Goal: Transaction & Acquisition: Register for event/course

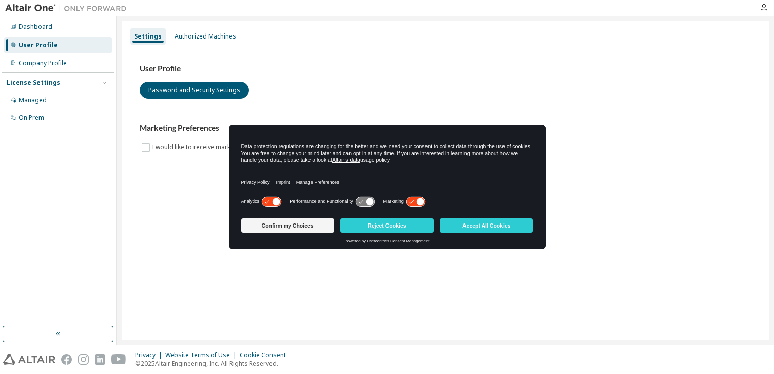
click at [335, 101] on div "User Profile Password and Security Settings Marketing Preferences I would like …" at bounding box center [445, 109] width 611 height 90
click at [289, 228] on button "Confirm my Choices" at bounding box center [287, 225] width 93 height 14
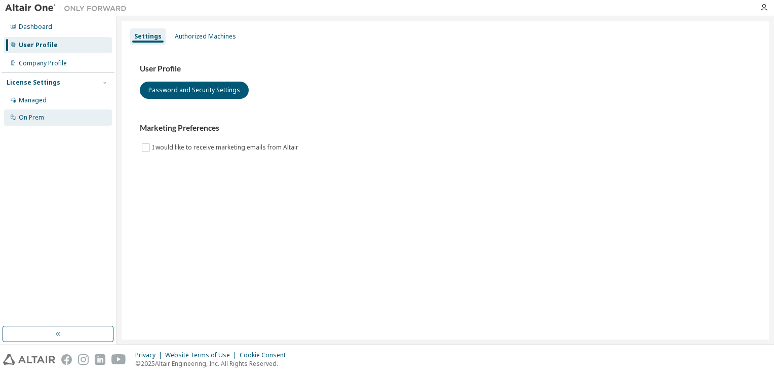
click at [38, 109] on div "On Prem" at bounding box center [58, 117] width 108 height 16
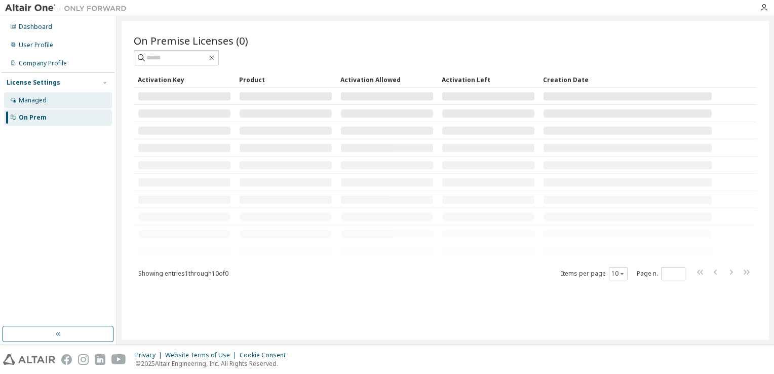
click at [45, 104] on div "Managed" at bounding box center [58, 100] width 108 height 16
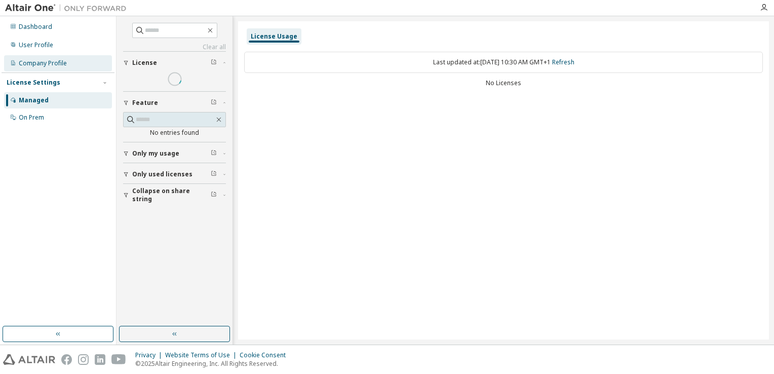
click at [50, 55] on div "Company Profile" at bounding box center [58, 63] width 108 height 16
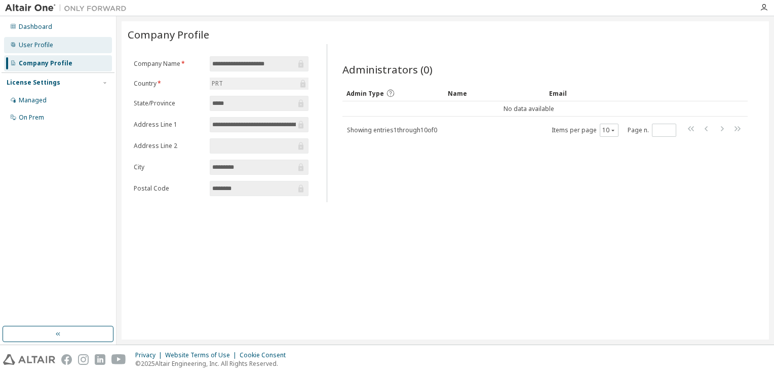
click at [51, 50] on div "User Profile" at bounding box center [58, 45] width 108 height 16
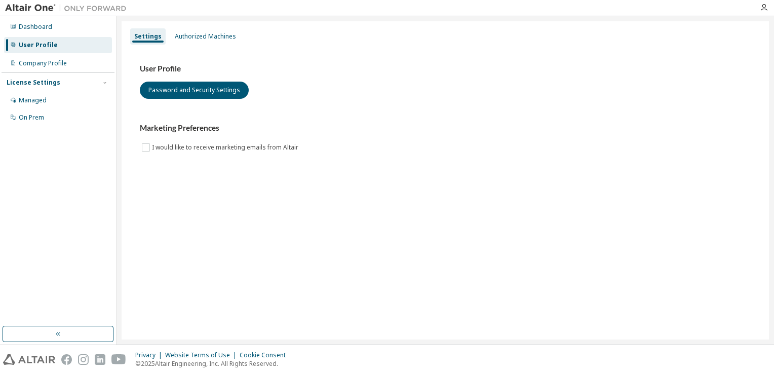
click at [71, 43] on div "User Profile" at bounding box center [58, 45] width 108 height 16
click at [71, 35] on div "Dashboard User Profile Company Profile License Settings Managed On Prem" at bounding box center [58, 72] width 113 height 109
click at [74, 31] on div "Dashboard" at bounding box center [58, 27] width 108 height 16
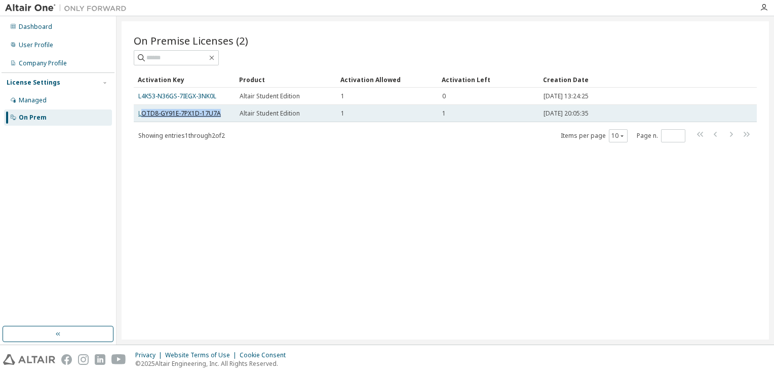
drag, startPoint x: 143, startPoint y: 111, endPoint x: 219, endPoint y: 110, distance: 75.4
click at [219, 110] on link "LOTD8-GY91E-7PX1D-17U7A" at bounding box center [179, 113] width 83 height 9
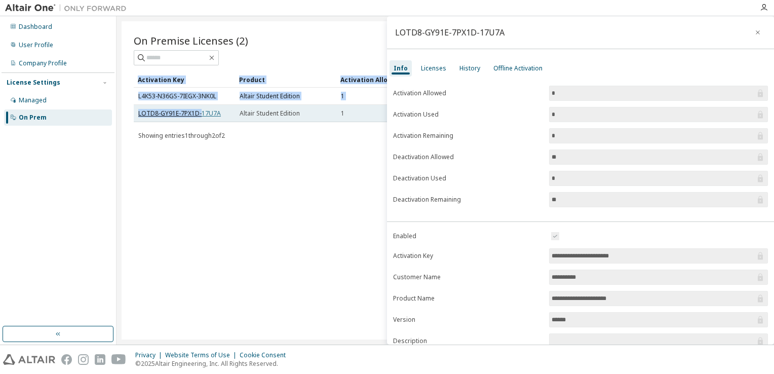
drag, startPoint x: 133, startPoint y: 112, endPoint x: 200, endPoint y: 114, distance: 67.4
click at [200, 114] on div "On Premise Licenses (2) Clear Load Save Save As Field Operator Value Select fil…" at bounding box center [445, 180] width 647 height 318
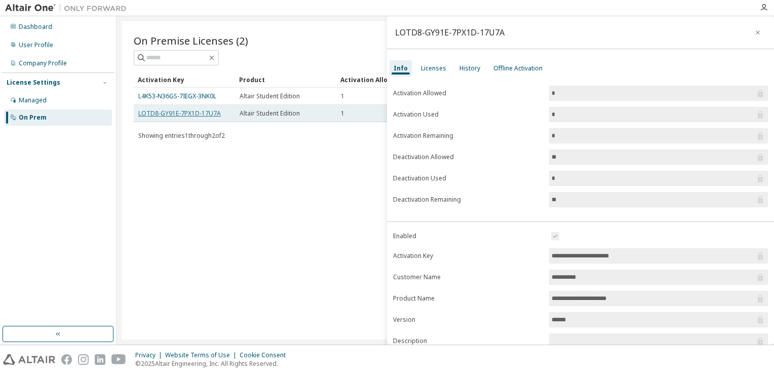
click at [205, 114] on link "LOTD8-GY91E-7PX1D-17U7A" at bounding box center [179, 113] width 83 height 9
drag, startPoint x: 221, startPoint y: 112, endPoint x: 138, endPoint y: 116, distance: 83.1
click at [138, 116] on td "LOTD8-GY91E-7PX1D-17U7A" at bounding box center [184, 113] width 101 height 17
copy link "LOTD8-GY91E-7PX1D-17U7A"
click at [277, 201] on div "On Premise Licenses (2) Clear Load Save Save As Field Operator Value Select fil…" at bounding box center [445, 180] width 647 height 318
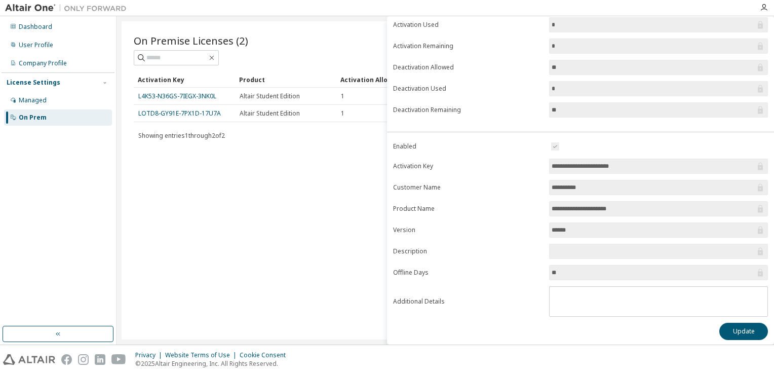
scroll to position [36, 0]
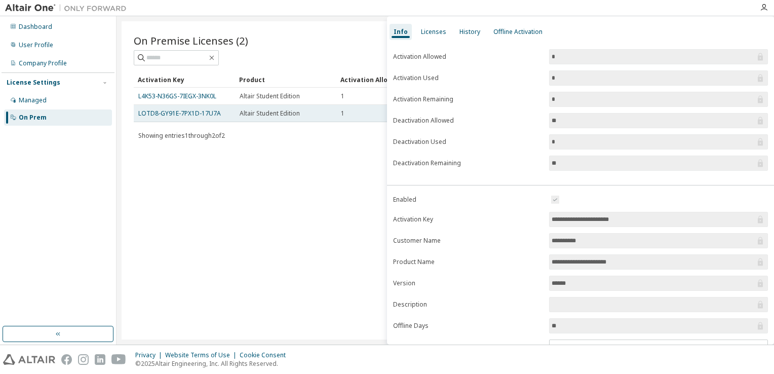
click at [213, 118] on td "LOTD8-GY91E-7PX1D-17U7A" at bounding box center [184, 113] width 101 height 17
click at [249, 116] on td "Altair Student Edition" at bounding box center [285, 113] width 101 height 17
click at [260, 110] on span "Altair Student Edition" at bounding box center [269, 113] width 60 height 8
click at [284, 117] on td "Altair Student Edition" at bounding box center [285, 113] width 101 height 17
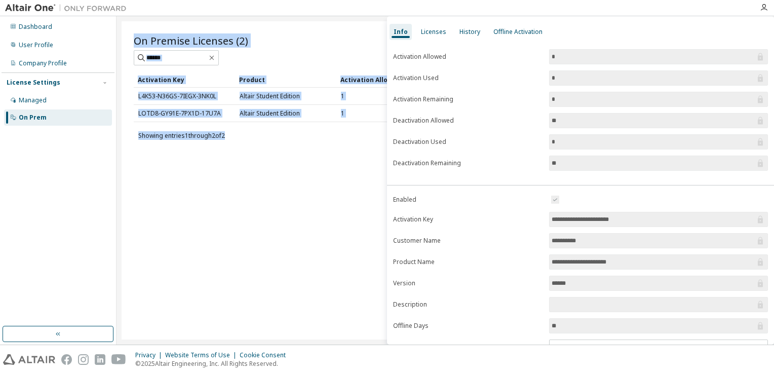
drag, startPoint x: 284, startPoint y: 117, endPoint x: 337, endPoint y: 142, distance: 58.2
click at [337, 142] on div "On Premise Licenses (2) Clear Load Save Save As Field Operator Value Select fil…" at bounding box center [445, 180] width 647 height 318
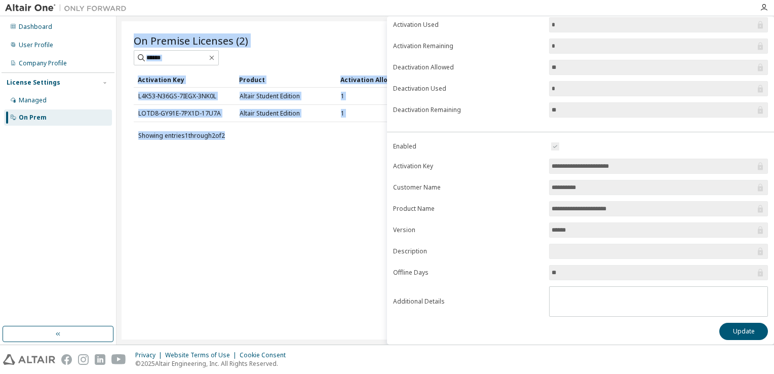
scroll to position [0, 0]
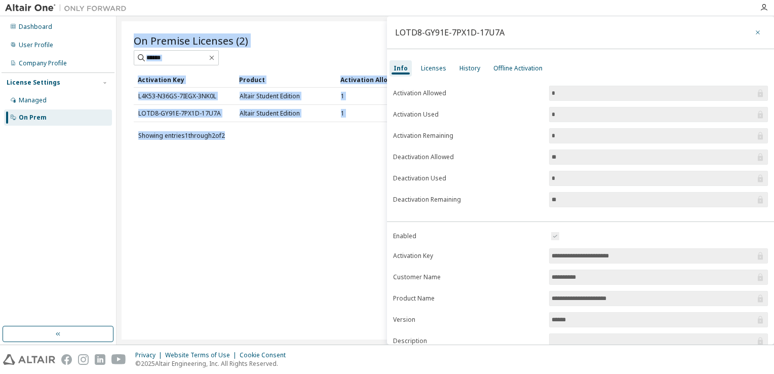
click at [755, 36] on icon "button" at bounding box center [757, 32] width 7 height 8
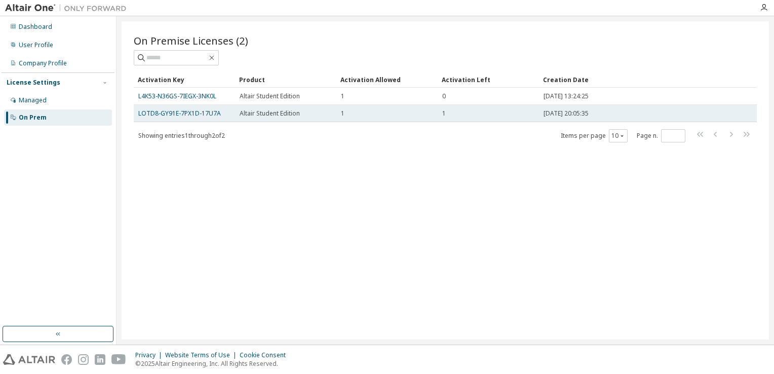
click at [358, 118] on td "1" at bounding box center [386, 113] width 101 height 17
click at [308, 116] on td "Altair Student Edition" at bounding box center [285, 113] width 101 height 17
click at [277, 116] on span "Altair Student Edition" at bounding box center [269, 113] width 60 height 8
click at [191, 112] on link "LOTD8-GY91E-7PX1D-17U7A" at bounding box center [179, 113] width 83 height 9
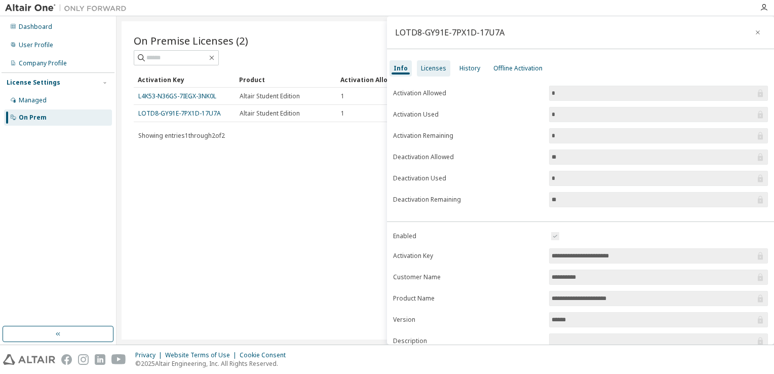
click at [433, 66] on div "Licenses" at bounding box center [433, 68] width 25 height 8
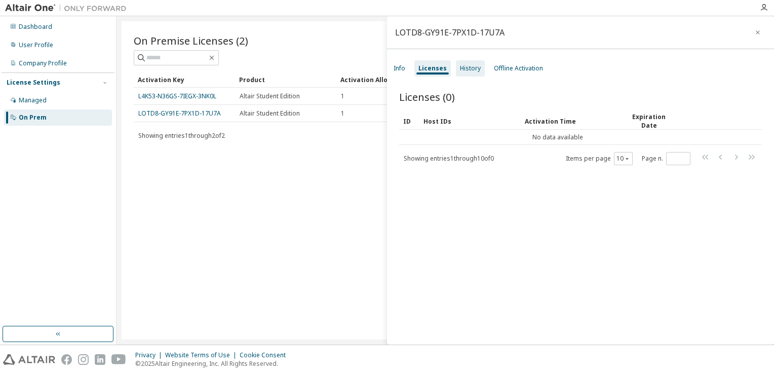
click at [465, 68] on div "History" at bounding box center [470, 68] width 21 height 8
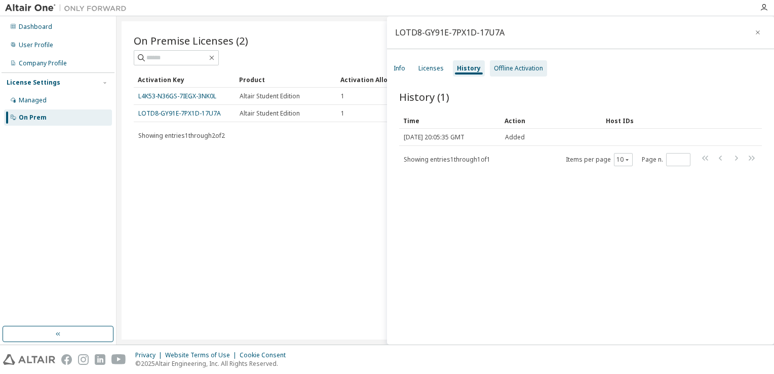
click at [507, 72] on div "Offline Activation" at bounding box center [518, 68] width 49 height 8
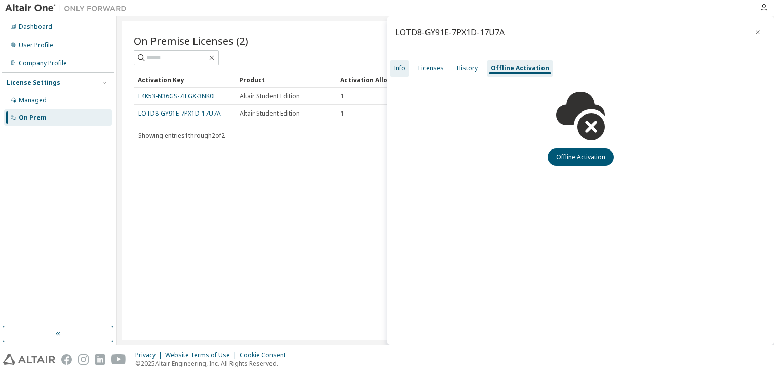
click at [399, 68] on div "Info" at bounding box center [399, 68] width 12 height 8
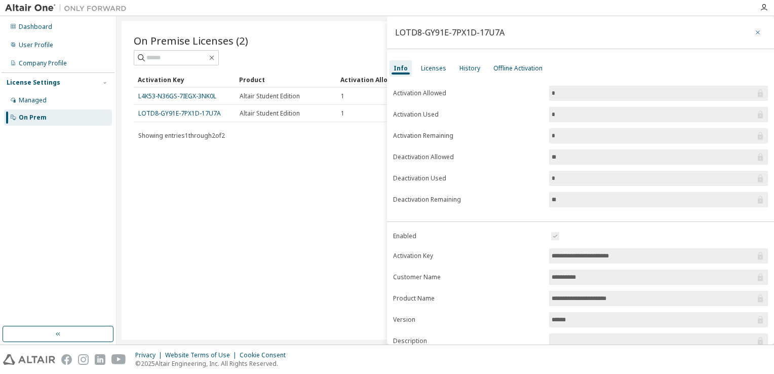
click at [757, 33] on button "button" at bounding box center [757, 32] width 16 height 16
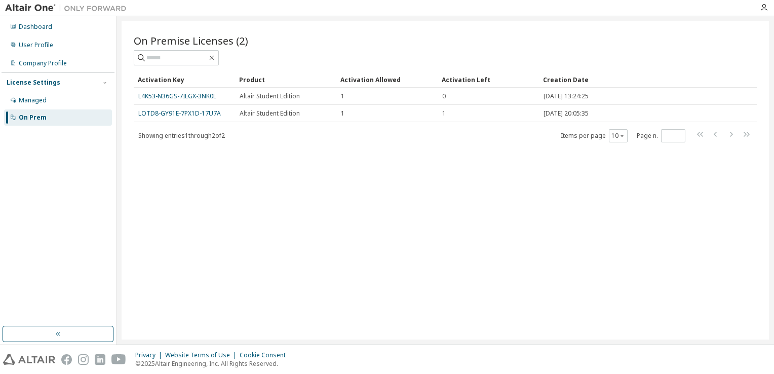
click at [18, 9] on img at bounding box center [68, 8] width 127 height 10
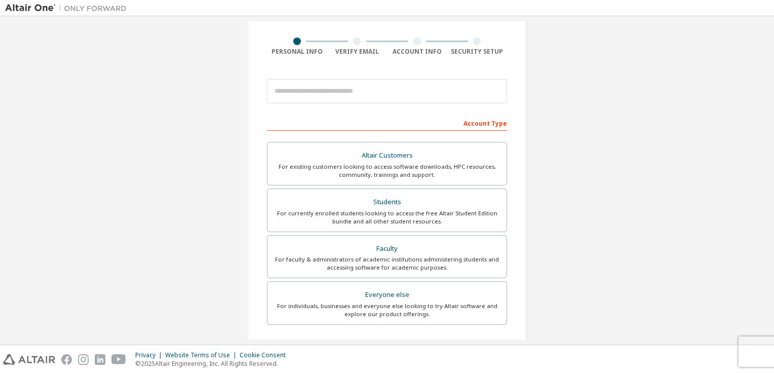
scroll to position [69, 0]
click at [410, 208] on div "For currently enrolled students looking to access the free Altair Student Editi…" at bounding box center [386, 216] width 227 height 16
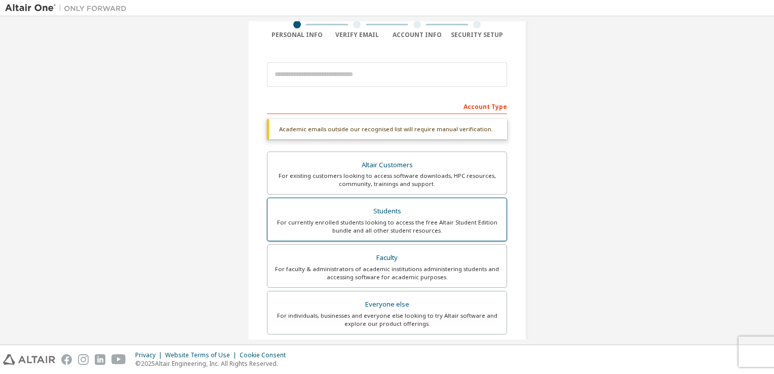
scroll to position [242, 0]
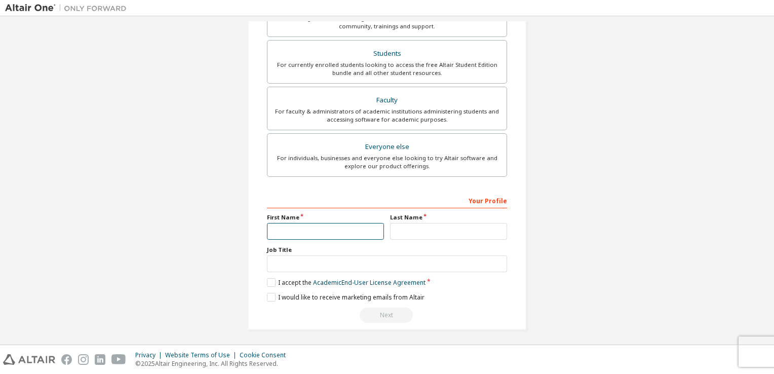
click at [342, 233] on input "text" at bounding box center [325, 231] width 117 height 17
type input "*********"
type input "**********"
type input "********"
type input "**********"
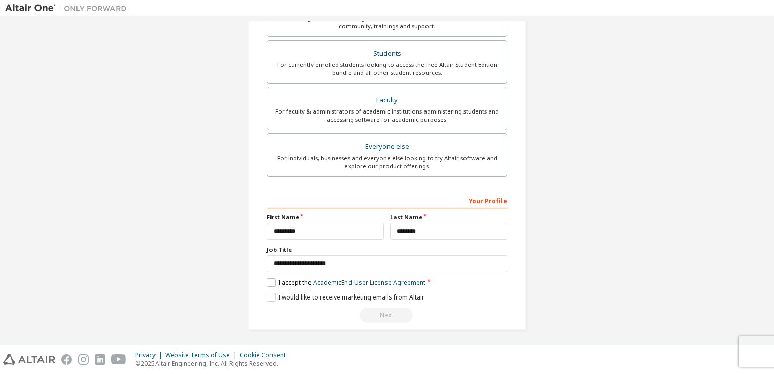
click at [267, 278] on label "I accept the Academic End-User License Agreement" at bounding box center [346, 282] width 158 height 9
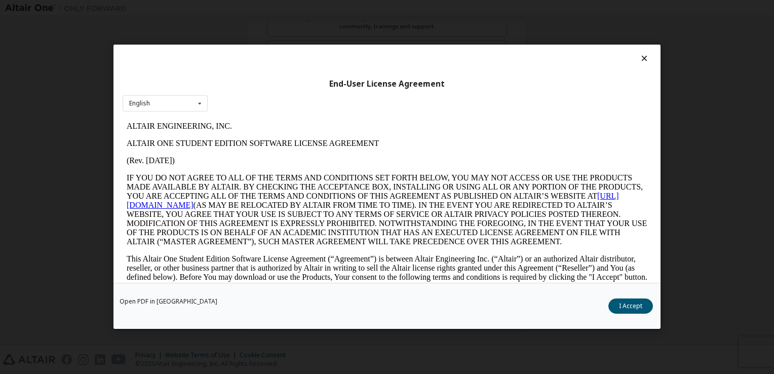
scroll to position [0, 0]
click at [628, 303] on button "I Accept" at bounding box center [630, 306] width 45 height 15
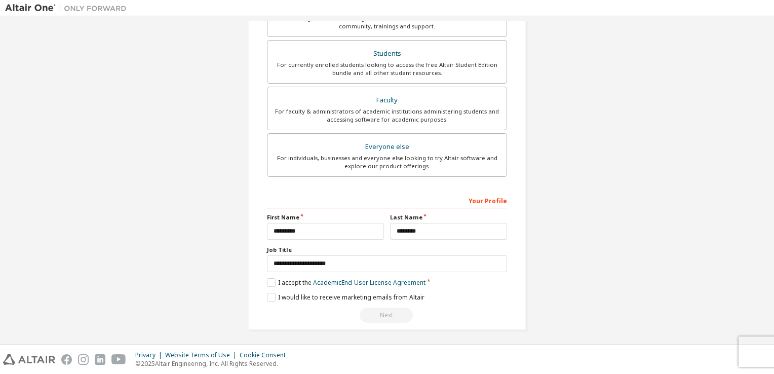
scroll to position [251, 0]
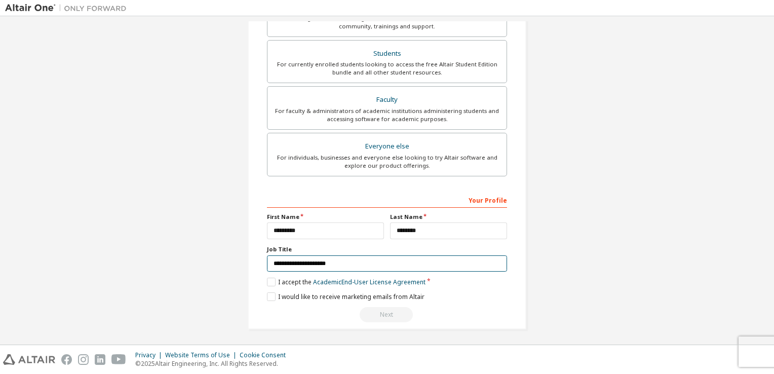
click at [412, 264] on input "**********" at bounding box center [387, 263] width 240 height 17
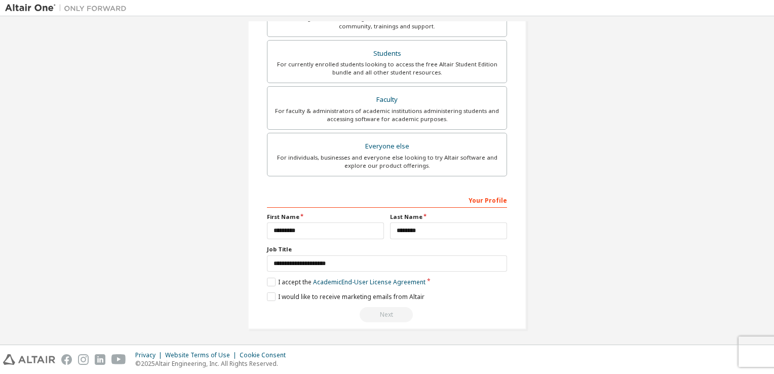
click at [401, 248] on label "Job Title" at bounding box center [387, 249] width 240 height 8
click at [383, 307] on div "Next" at bounding box center [387, 314] width 240 height 15
click at [368, 311] on div "Next" at bounding box center [387, 314] width 240 height 15
drag, startPoint x: 368, startPoint y: 311, endPoint x: 272, endPoint y: 293, distance: 97.8
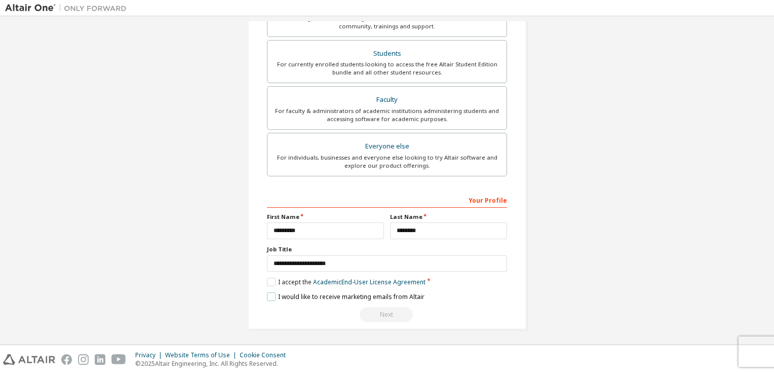
click at [272, 293] on label "I would like to receive marketing emails from Altair" at bounding box center [345, 296] width 157 height 9
click at [269, 297] on label "I would like to receive marketing emails from Altair" at bounding box center [345, 296] width 157 height 9
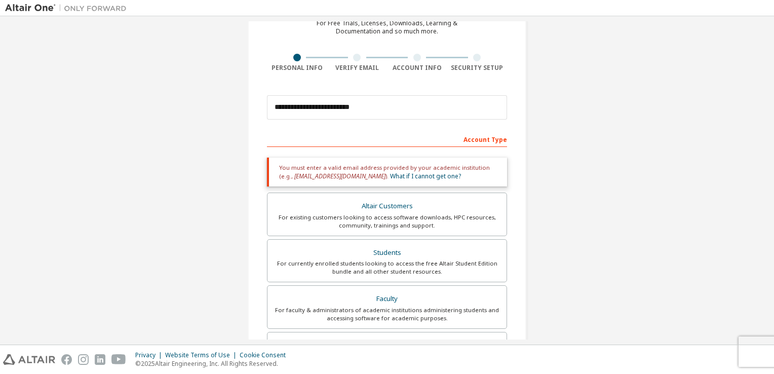
scroll to position [51, 0]
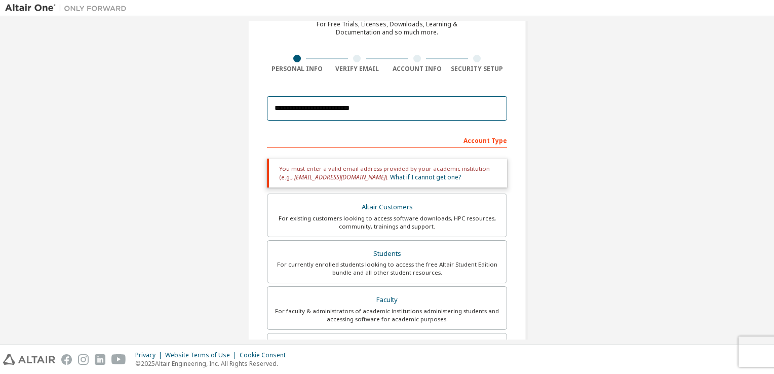
drag, startPoint x: 384, startPoint y: 118, endPoint x: 251, endPoint y: 112, distance: 132.8
click at [251, 112] on div "**********" at bounding box center [387, 256] width 278 height 546
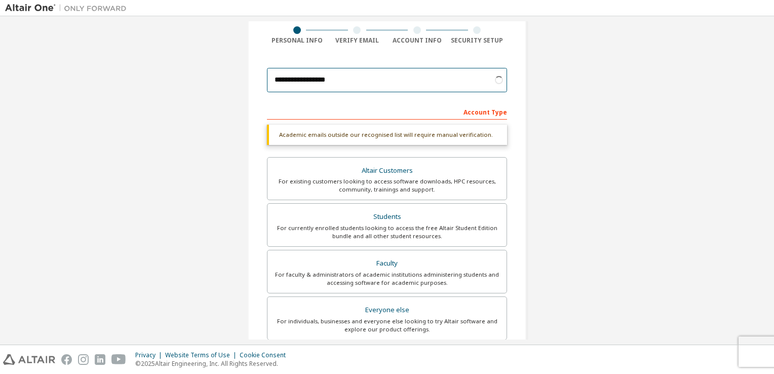
scroll to position [78, 0]
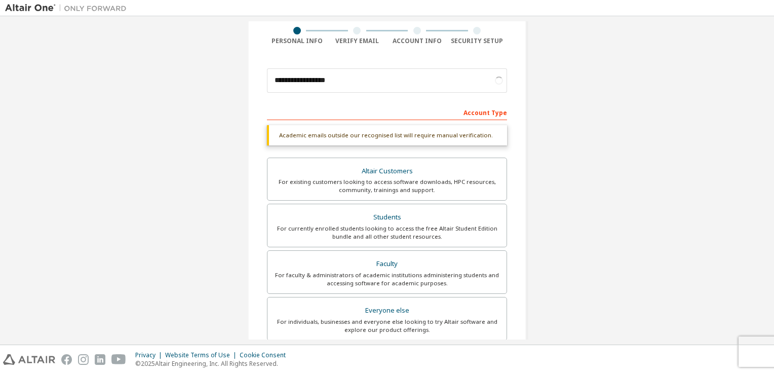
click at [421, 95] on div "**********" at bounding box center [387, 80] width 240 height 34
click at [382, 78] on input "**********" at bounding box center [387, 80] width 240 height 24
click at [307, 80] on input "**********" at bounding box center [387, 80] width 240 height 24
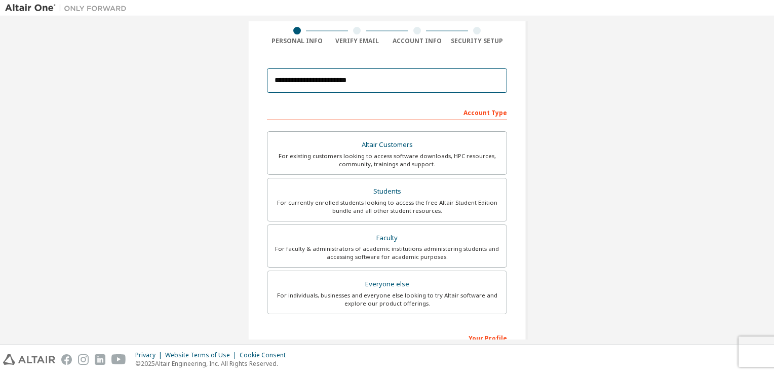
click at [284, 75] on input "**********" at bounding box center [387, 80] width 240 height 24
type input "**********"
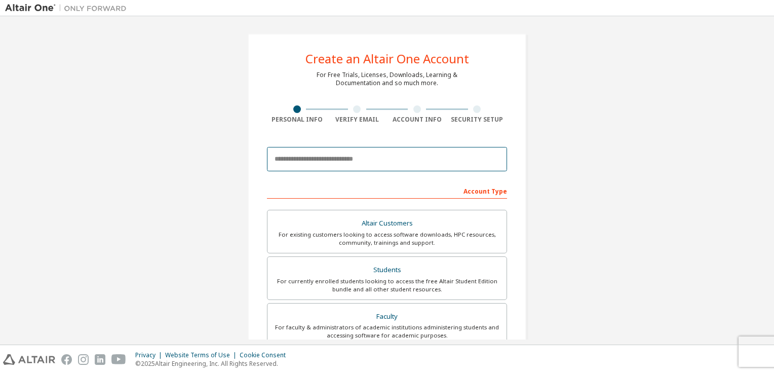
click at [344, 157] on input "email" at bounding box center [387, 159] width 240 height 24
type input "**********"
type input "*********"
type input "********"
type input "**********"
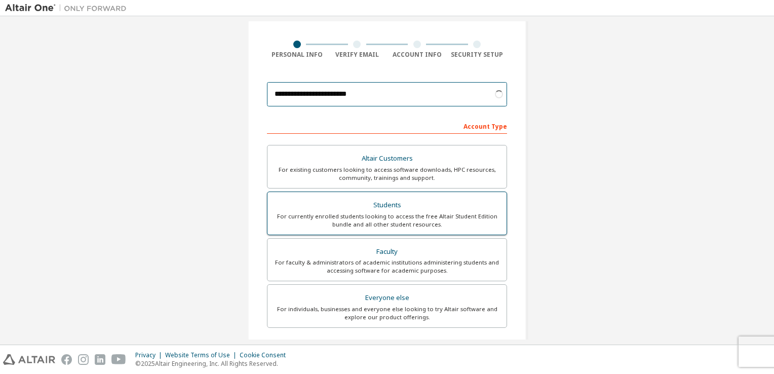
scroll to position [216, 0]
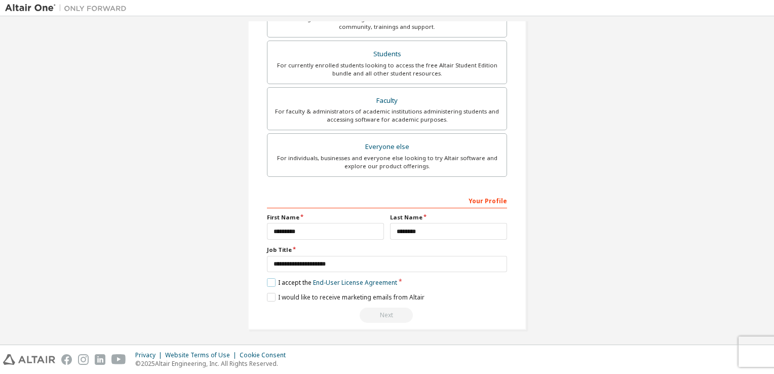
click at [271, 281] on label "I accept the End-User License Agreement" at bounding box center [332, 282] width 130 height 9
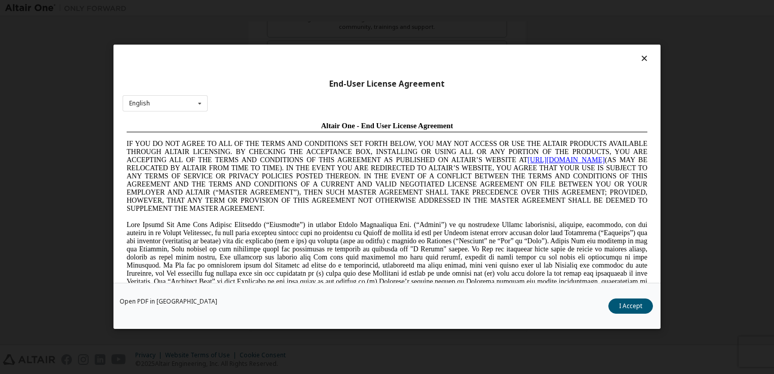
scroll to position [0, 0]
click at [624, 302] on button "I Accept" at bounding box center [630, 306] width 45 height 15
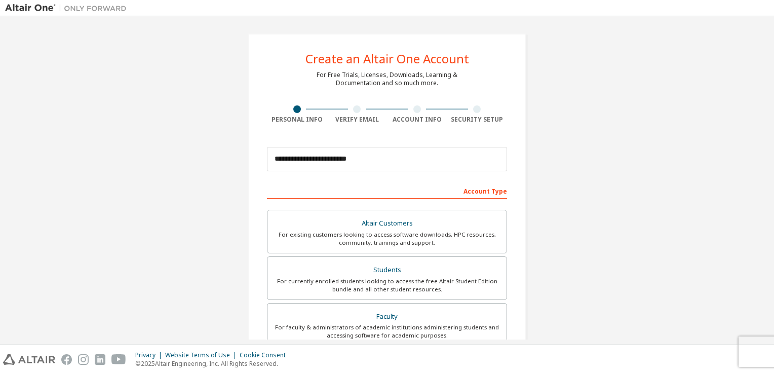
scroll to position [216, 0]
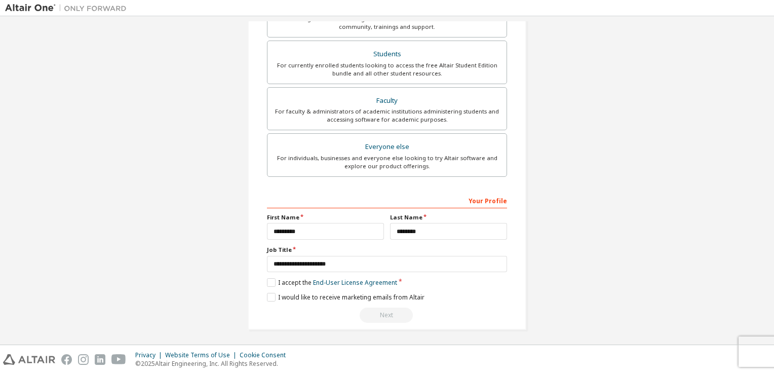
click at [375, 314] on div "Next" at bounding box center [387, 314] width 240 height 15
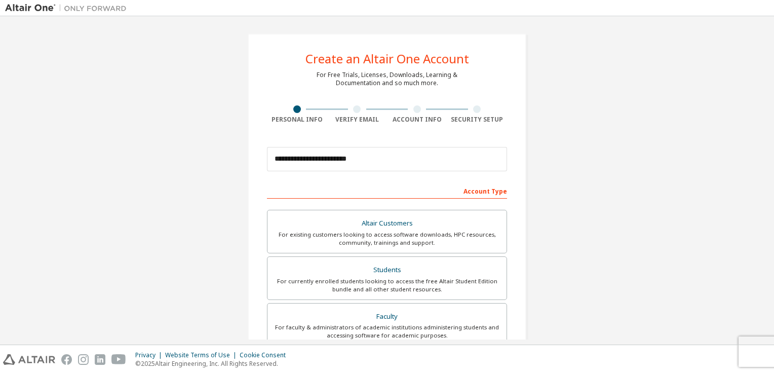
scroll to position [1, 0]
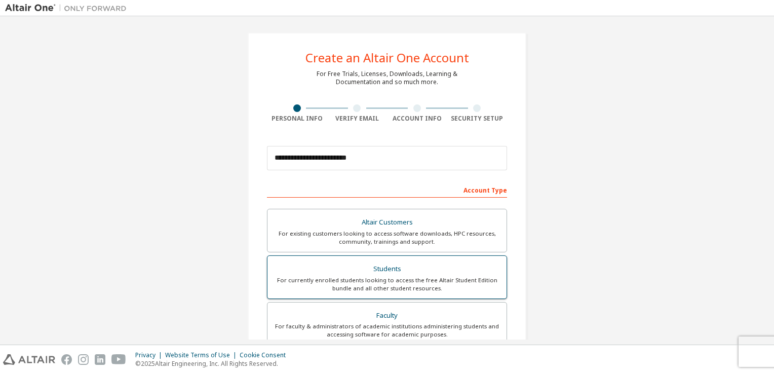
click at [402, 262] on div "Students" at bounding box center [386, 269] width 227 height 14
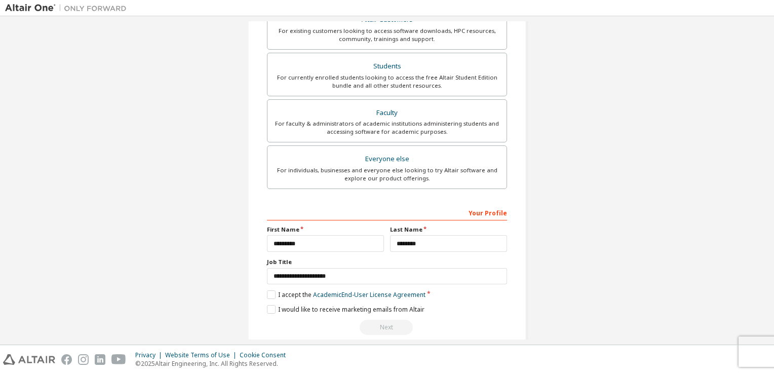
scroll to position [216, 0]
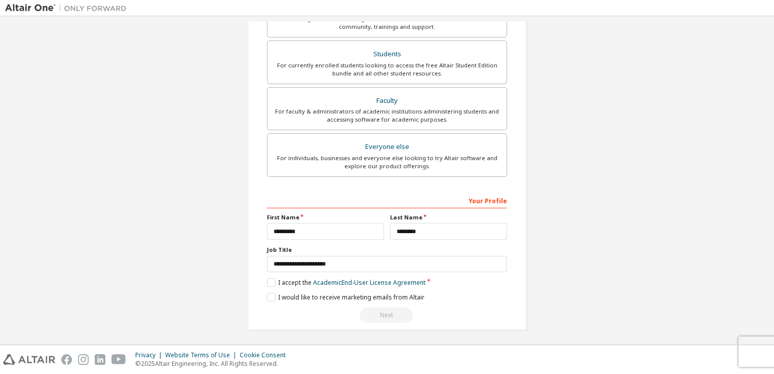
click at [375, 308] on div "Next" at bounding box center [387, 314] width 240 height 15
click at [267, 282] on label "I accept the Academic End-User License Agreement" at bounding box center [346, 282] width 158 height 9
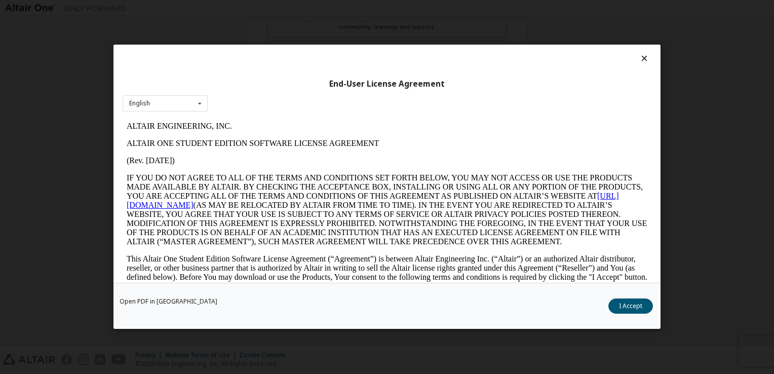
scroll to position [0, 0]
click at [624, 309] on button "I Accept" at bounding box center [630, 306] width 45 height 15
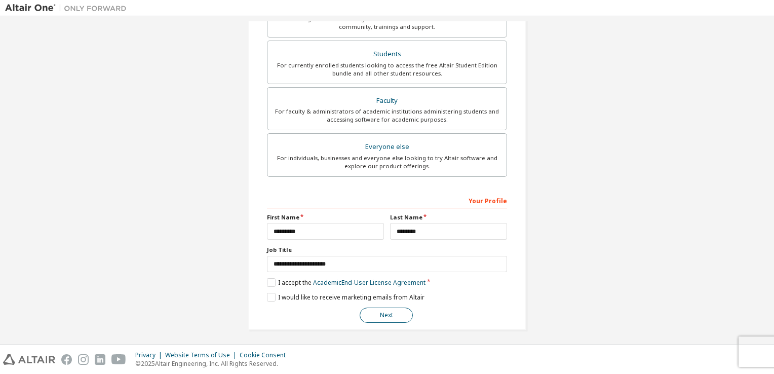
click at [405, 315] on button "Next" at bounding box center [385, 314] width 53 height 15
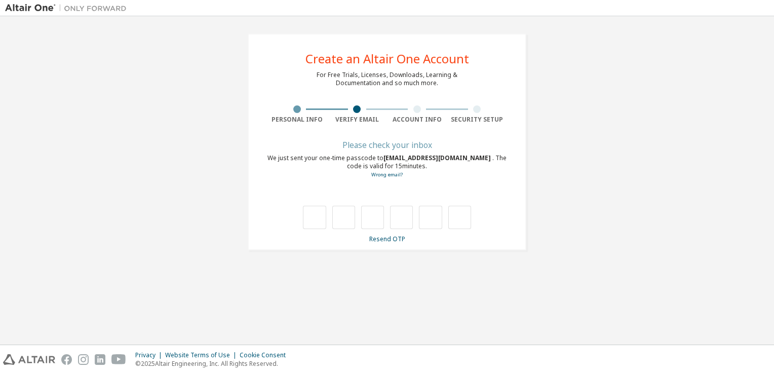
type input "*"
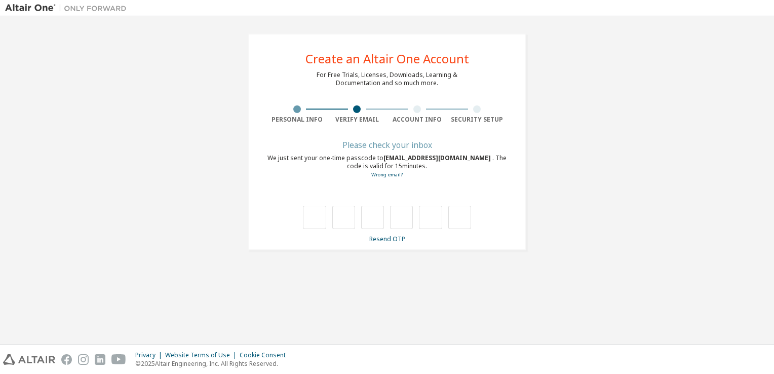
type input "*"
